Goal: Task Accomplishment & Management: Complete application form

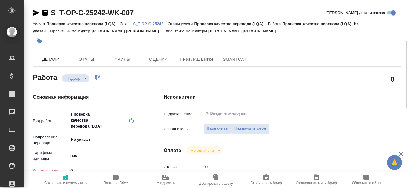
scroll to position [30, 0]
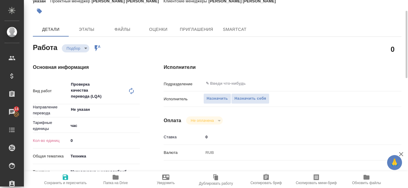
click at [53, 139] on p "Кол-во единиц" at bounding box center [51, 140] width 36 height 6
click at [54, 141] on p "Кол-во единиц" at bounding box center [51, 140] width 36 height 6
type input "1"
click at [137, 139] on input "1" at bounding box center [103, 140] width 71 height 9
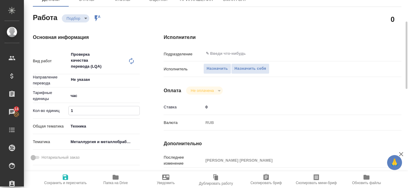
click at [62, 178] on icon "button" at bounding box center [65, 176] width 7 height 7
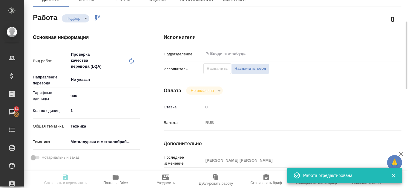
type input "recruiting"
type input "Не указан"
type input "5a8b1489cc6b4906c91bfd93"
type input "1"
type input "tech"
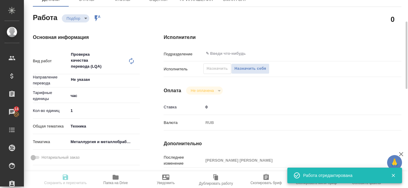
type input "60014e23f7d9dc5f480a3cf8"
type input "[DATE] 20:38"
type input "[DATE] 09:00"
type input "notPayed"
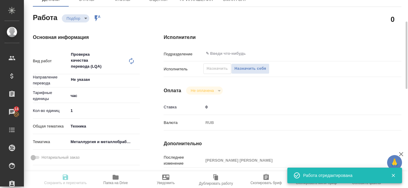
type input "0"
type input "RUB"
type input "[PERSON_NAME] [PERSON_NAME]"
type input "S_T-OP-C-25242"
type input "Т-ОП-С-46856"
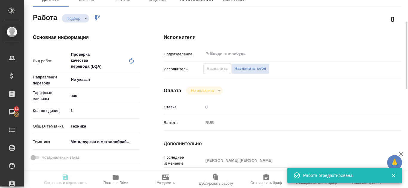
type input "Проверка качества перевода (LQA)"
type input "[PERSON_NAME] [PERSON_NAME]"
type input "/Clients/Т-ОП-С_Русал Глобал Менеджмент/Orders/S_T-OP-C-25242"
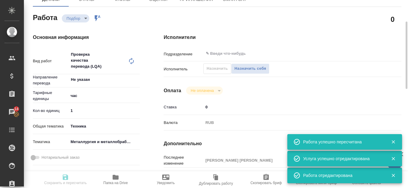
type input "recruiting"
type input "Не указан"
type input "5a8b1489cc6b4906c91bfd93"
type input "1"
type input "tech"
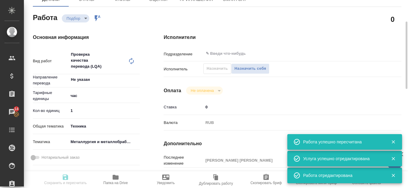
type input "60014e23f7d9dc5f480a3cf8"
type input "[DATE] 20:38"
type input "[DATE] 09:00"
type input "notPayed"
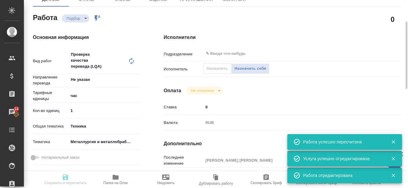
type input "0"
type input "RUB"
type input "[PERSON_NAME] [PERSON_NAME]"
type input "S_T-OP-C-25242"
type input "Т-ОП-С-46856"
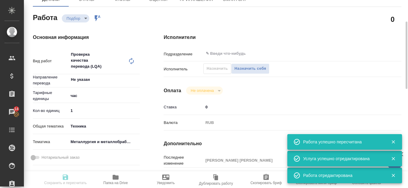
type input "Проверка качества перевода (LQA)"
type input "[PERSON_NAME] [PERSON_NAME]"
type input "/Clients/Т-ОП-С_Русал Глобал Менеджмент/Orders/S_T-OP-C-25242"
click at [220, 70] on span "Назначить" at bounding box center [217, 68] width 21 height 7
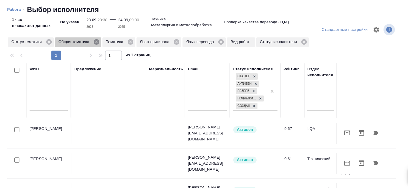
click at [98, 44] on icon at bounding box center [96, 41] width 5 height 5
click at [83, 42] on icon at bounding box center [82, 41] width 5 height 5
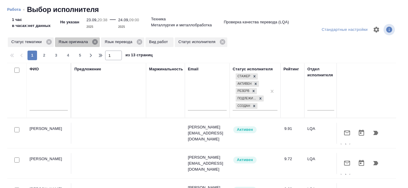
click at [95, 42] on icon at bounding box center [95, 42] width 7 height 7
click at [94, 42] on icon at bounding box center [92, 41] width 5 height 5
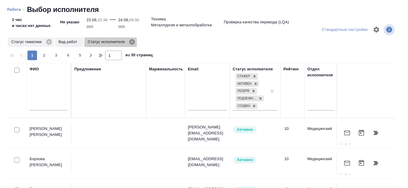
click at [133, 44] on icon at bounding box center [131, 41] width 5 height 5
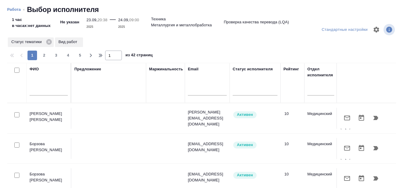
click at [55, 87] on div at bounding box center [49, 92] width 38 height 15
click at [34, 86] on div at bounding box center [49, 92] width 38 height 15
click at [34, 90] on input "text" at bounding box center [49, 91] width 38 height 7
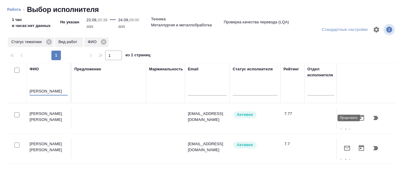
type input "[PERSON_NAME]"
click at [373, 117] on icon "button" at bounding box center [375, 118] width 5 height 4
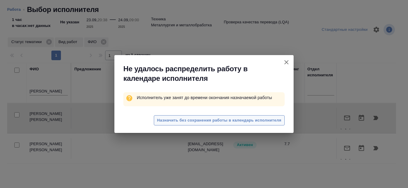
click at [199, 121] on span "Назначить без сохранения работы в календарь исполнителя" at bounding box center [219, 120] width 124 height 7
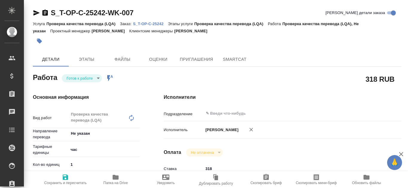
type textarea "x"
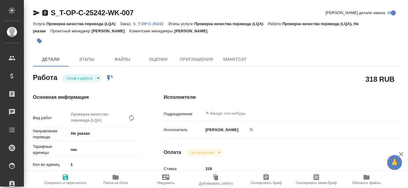
type textarea "x"
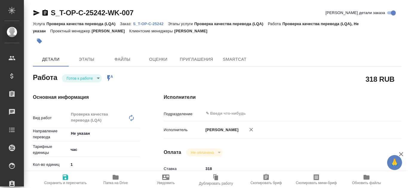
click at [154, 25] on p "S_T-OP-C-25242" at bounding box center [150, 23] width 35 height 4
type textarea "x"
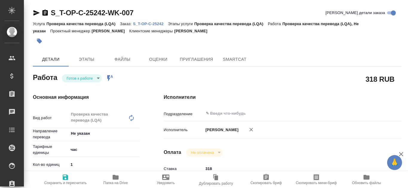
type textarea "x"
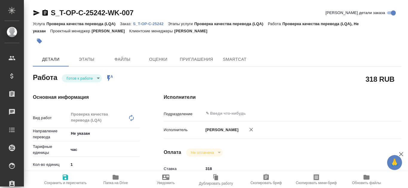
type textarea "x"
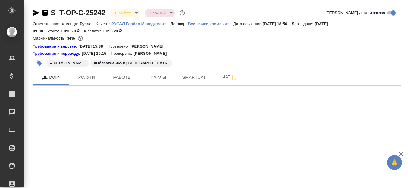
select select "RU"
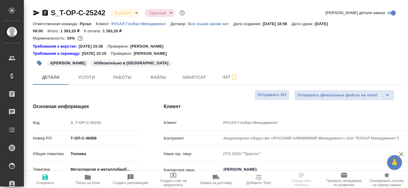
type textarea "x"
type input "[PERSON_NAME] [PERSON_NAME]"
type input "Журавлева Александра"
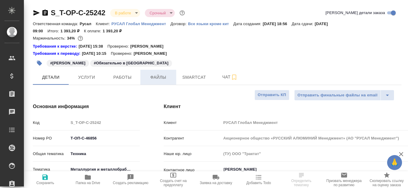
click at [165, 79] on span "Файлы" at bounding box center [158, 76] width 29 height 7
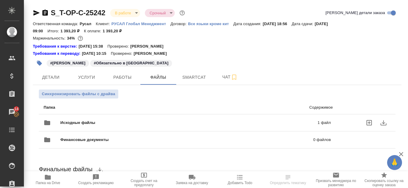
click at [292, 123] on p "1 файл" at bounding box center [268, 122] width 124 height 6
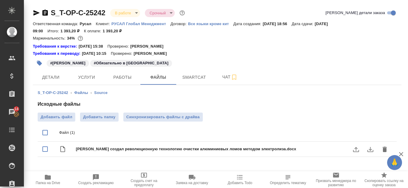
click at [372, 150] on icon "download" at bounding box center [370, 148] width 7 height 7
click at [192, 74] on span "Smartcat" at bounding box center [194, 76] width 29 height 7
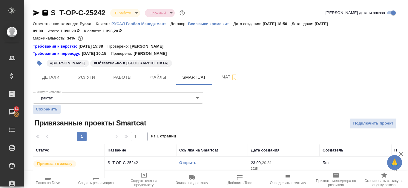
click at [195, 162] on link "Открыть" at bounding box center [187, 162] width 17 height 4
